Goal: Information Seeking & Learning: Learn about a topic

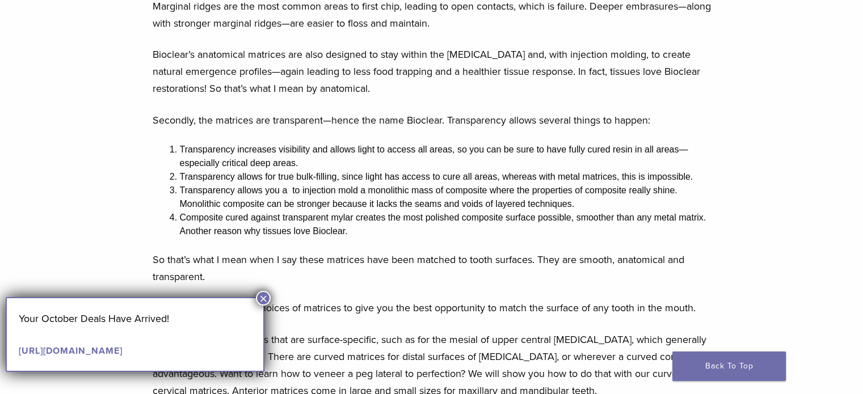
scroll to position [964, 0]
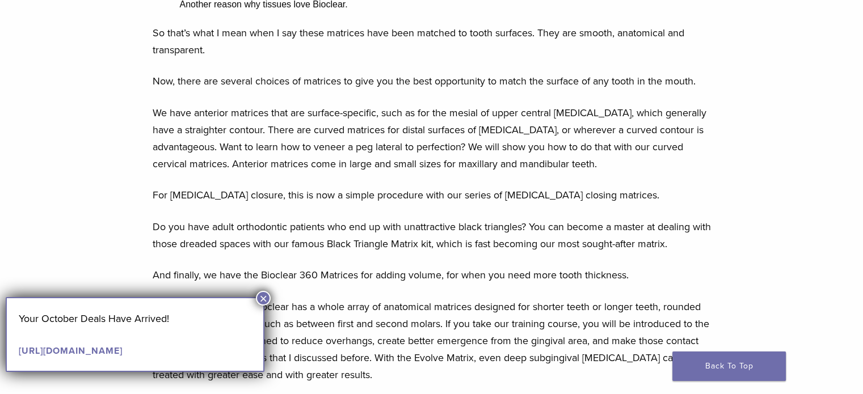
click at [264, 293] on button "×" at bounding box center [263, 298] width 15 height 15
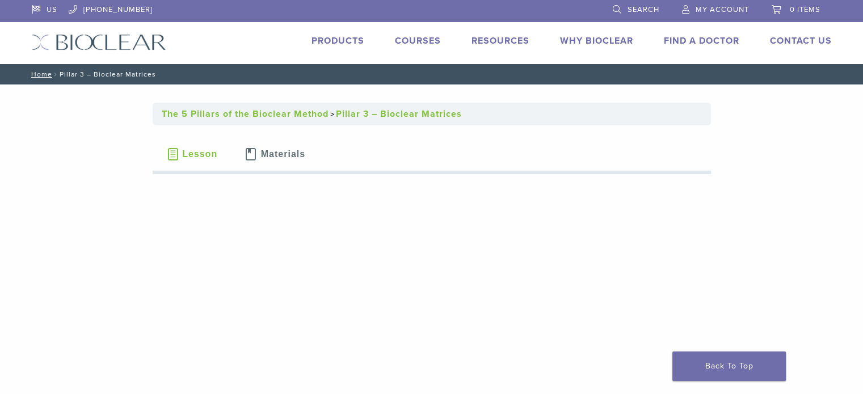
scroll to position [0, 0]
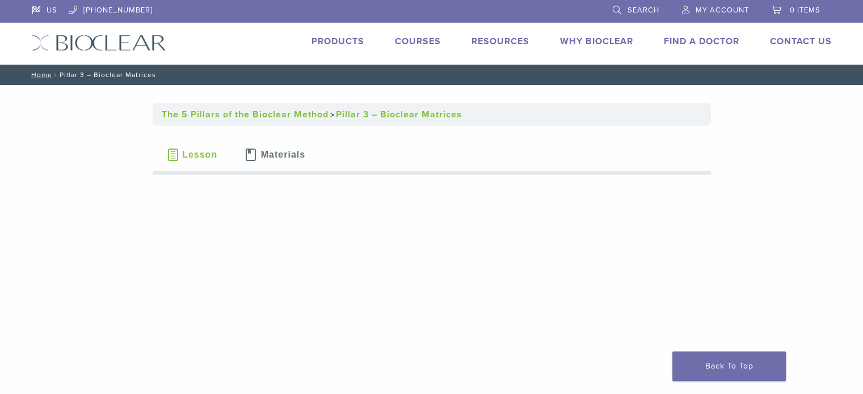
click at [344, 38] on link "Products" at bounding box center [337, 41] width 53 height 11
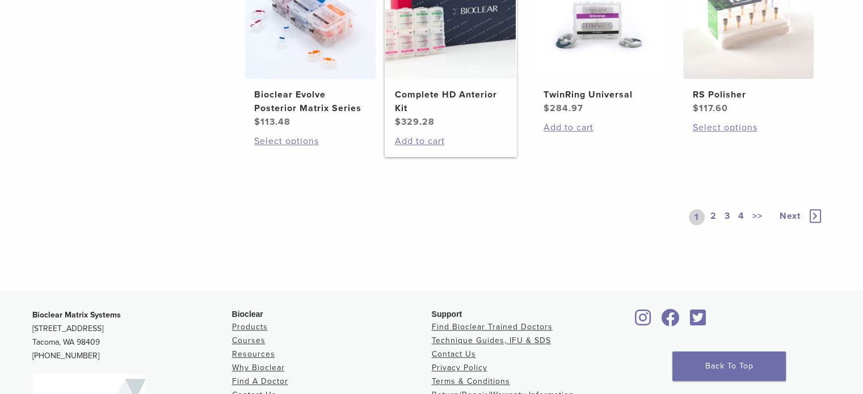
scroll to position [908, 0]
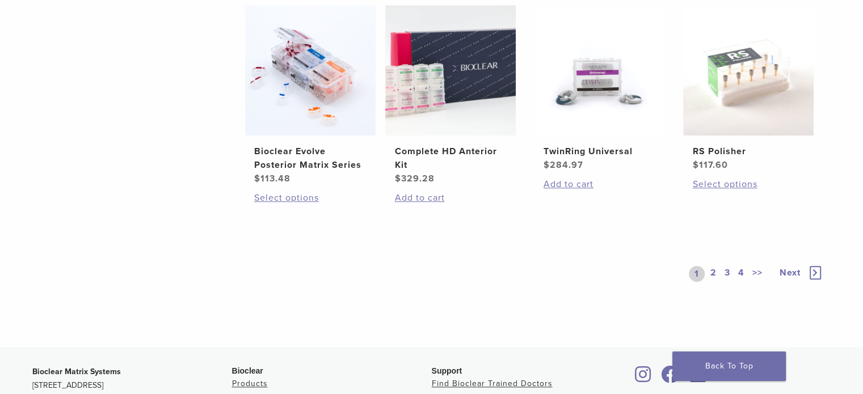
click at [713, 269] on link "2" at bounding box center [713, 274] width 11 height 16
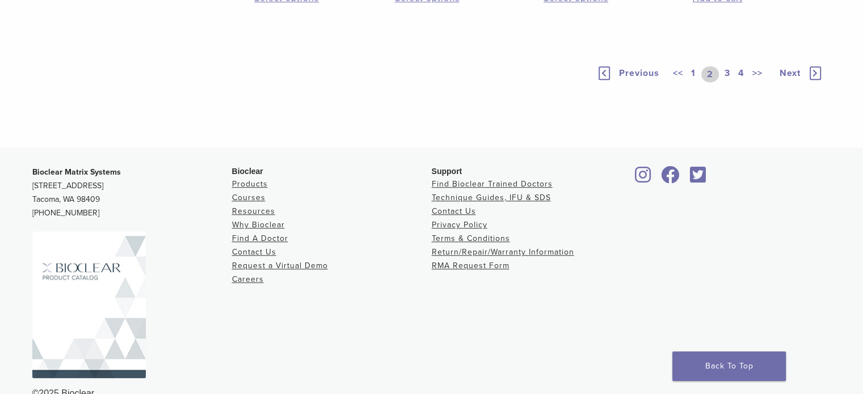
scroll to position [851, 0]
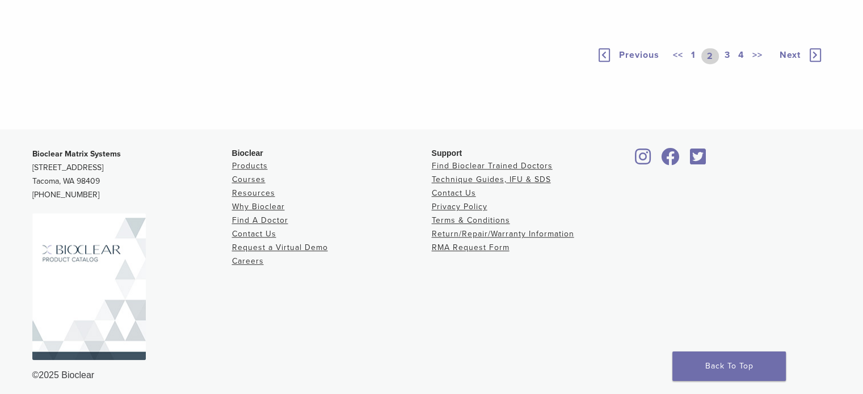
click at [727, 64] on link "3" at bounding box center [727, 56] width 10 height 16
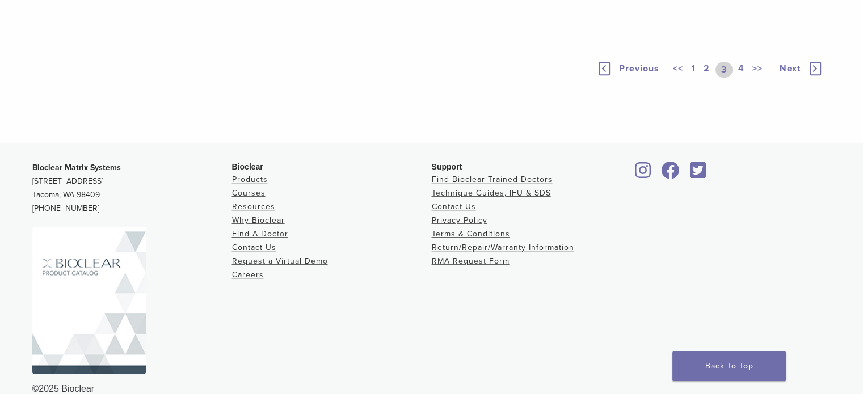
click at [743, 78] on link "4" at bounding box center [741, 70] width 11 height 16
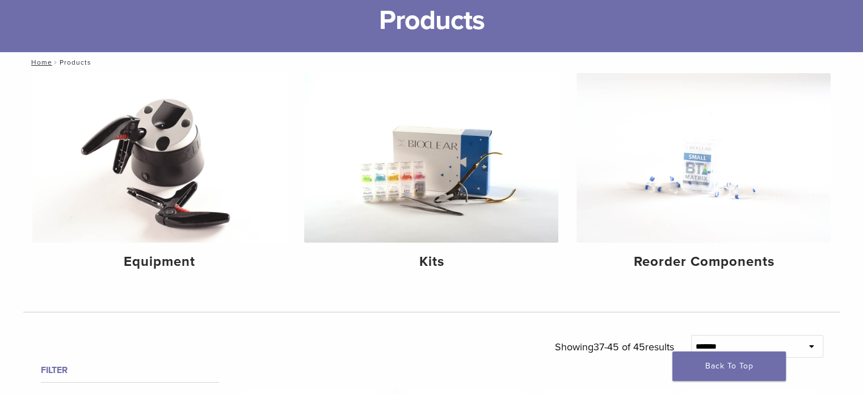
scroll to position [57, 0]
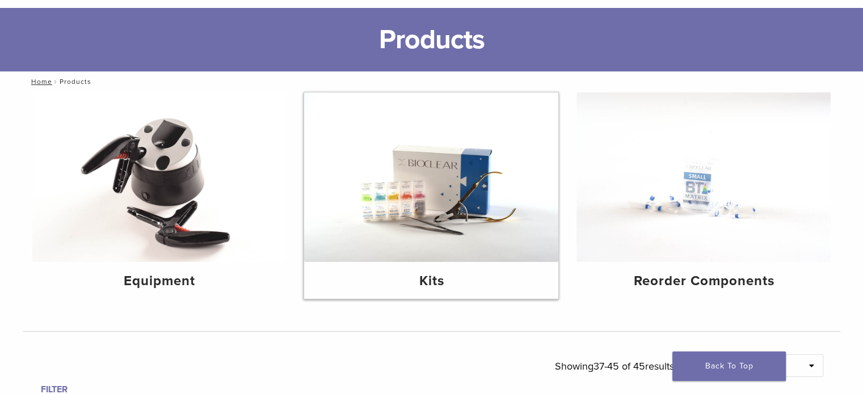
click at [461, 217] on img at bounding box center [431, 177] width 254 height 170
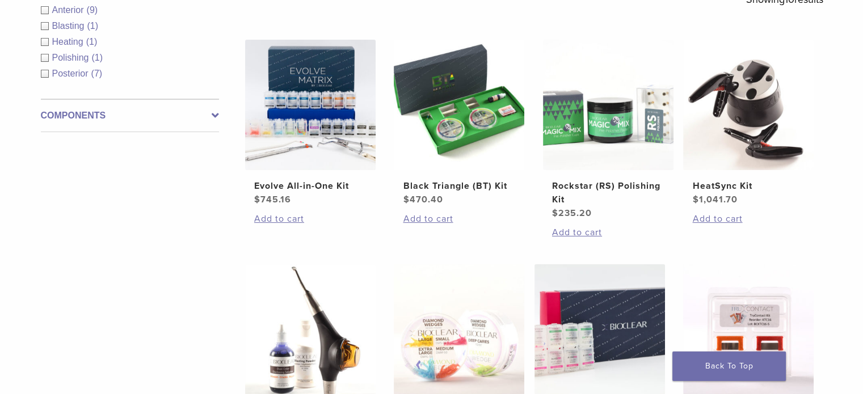
scroll to position [227, 0]
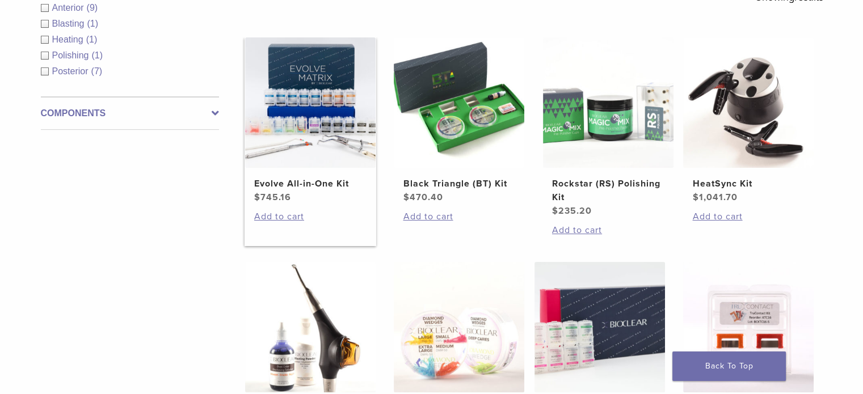
click at [335, 129] on img at bounding box center [310, 102] width 130 height 130
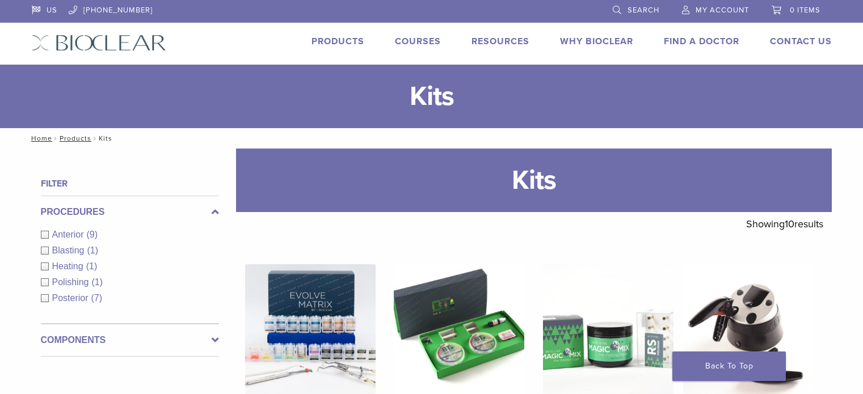
scroll to position [221, 0]
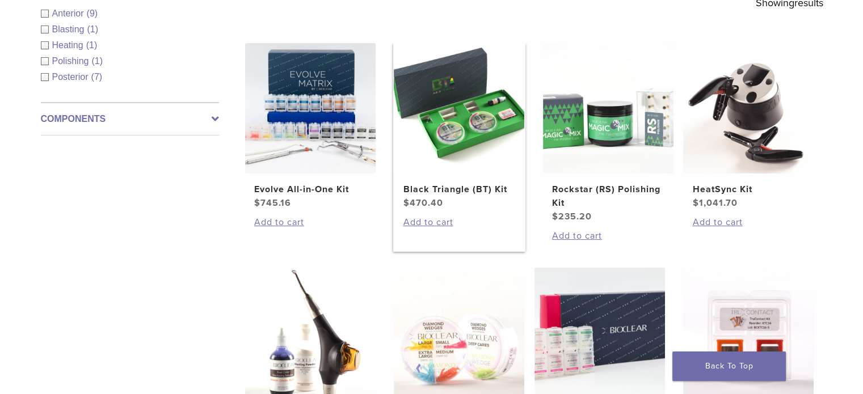
click at [471, 153] on img at bounding box center [459, 108] width 130 height 130
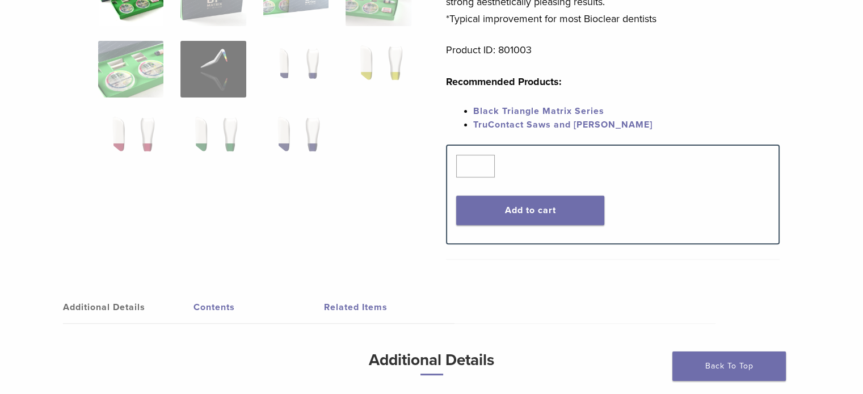
scroll to position [397, 0]
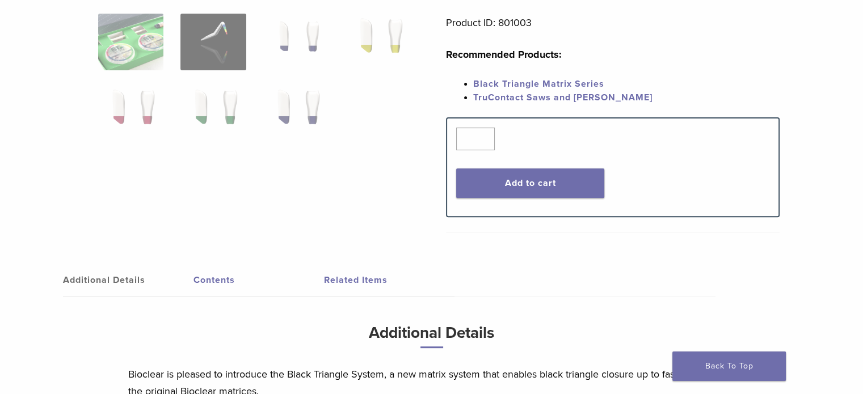
click at [129, 281] on link "Additional Details" at bounding box center [128, 280] width 130 height 32
click at [206, 282] on link "Contents" at bounding box center [258, 280] width 130 height 32
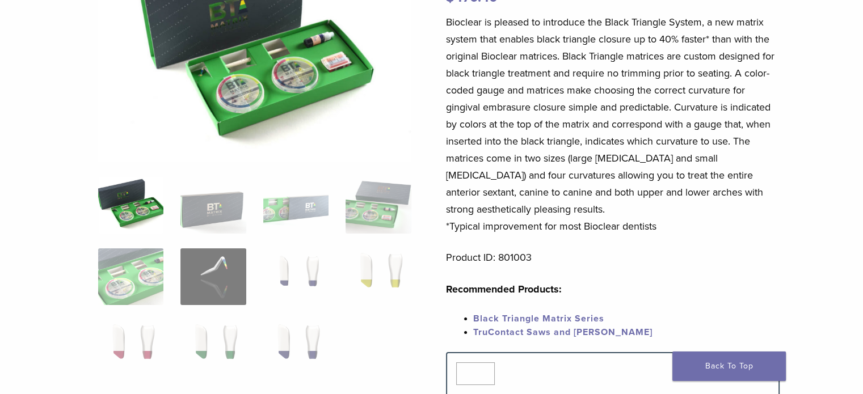
scroll to position [170, 0]
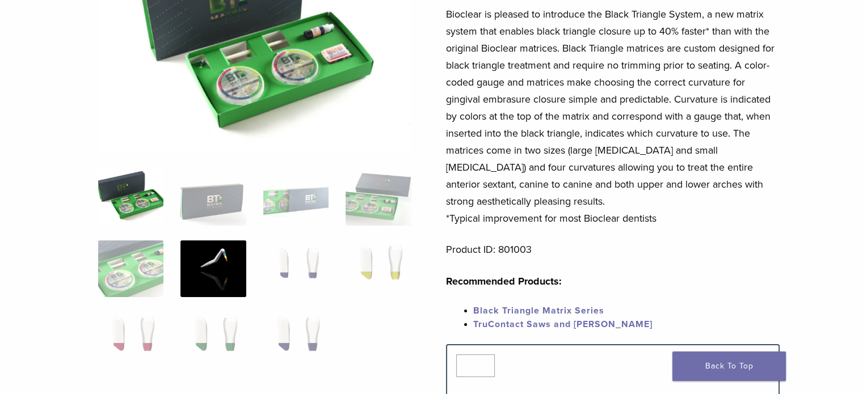
click at [222, 272] on img at bounding box center [212, 269] width 65 height 57
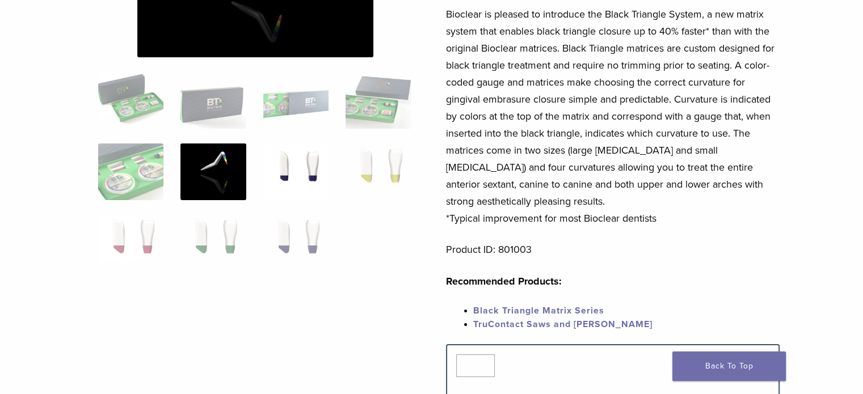
click at [286, 165] on img at bounding box center [295, 172] width 65 height 57
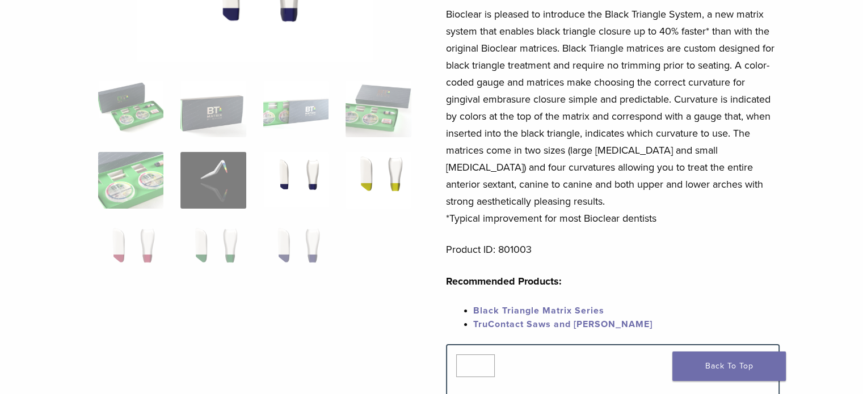
click at [372, 171] on img at bounding box center [377, 180] width 65 height 57
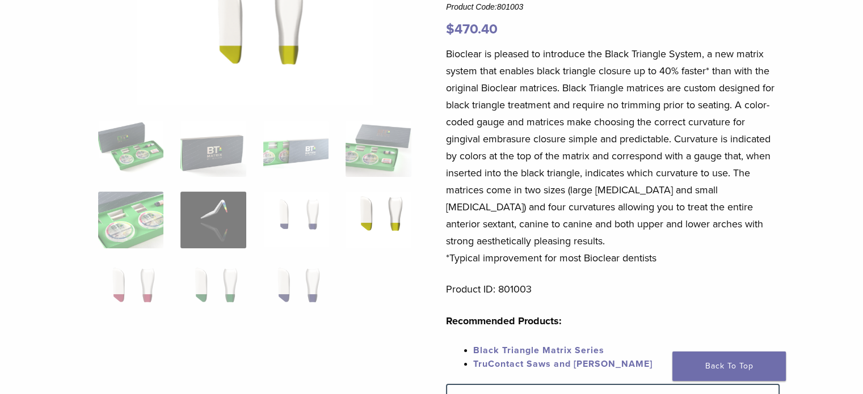
scroll to position [113, 0]
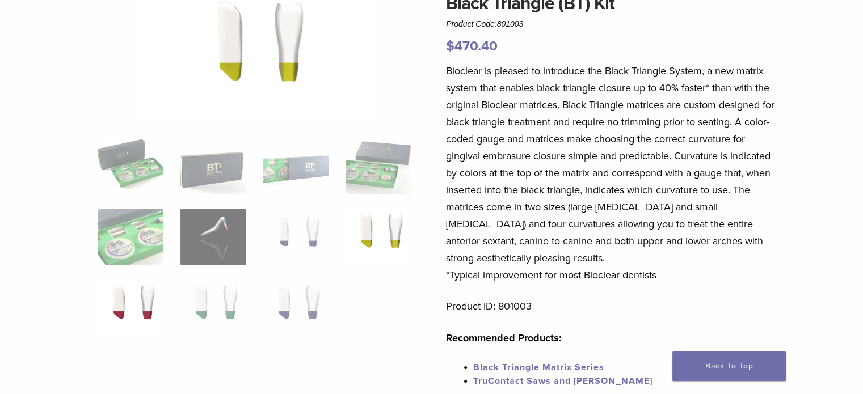
click at [146, 306] on img at bounding box center [130, 308] width 65 height 57
click at [225, 307] on img at bounding box center [212, 308] width 65 height 57
click at [298, 306] on img at bounding box center [295, 308] width 65 height 57
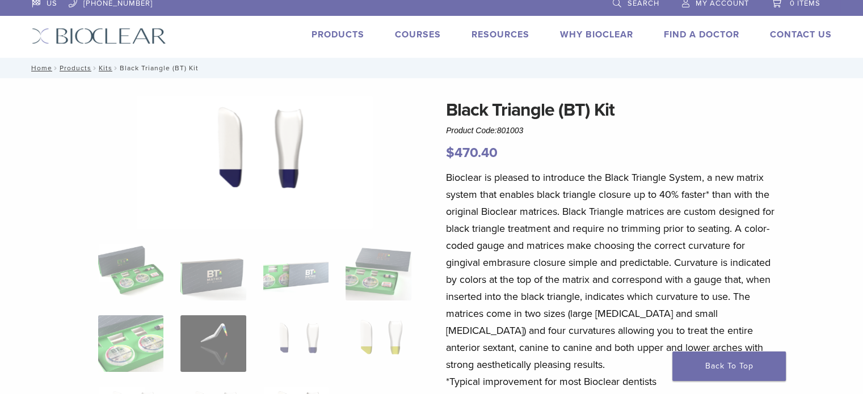
scroll to position [0, 0]
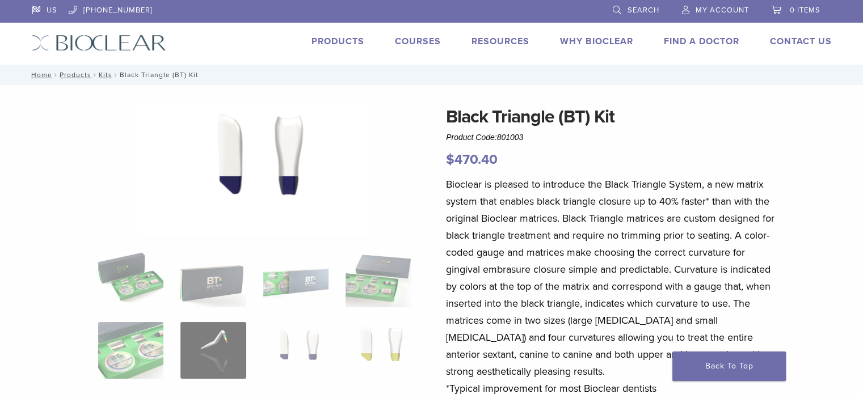
click at [341, 43] on link "Products" at bounding box center [337, 41] width 53 height 11
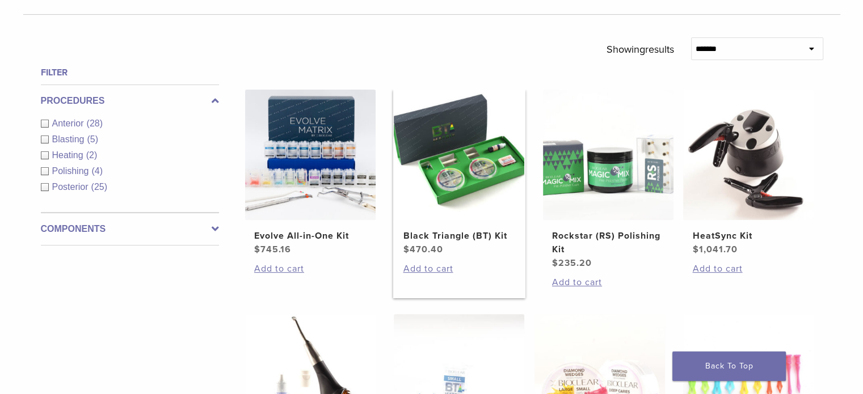
scroll to position [340, 0]
